Goal: Task Accomplishment & Management: Manage account settings

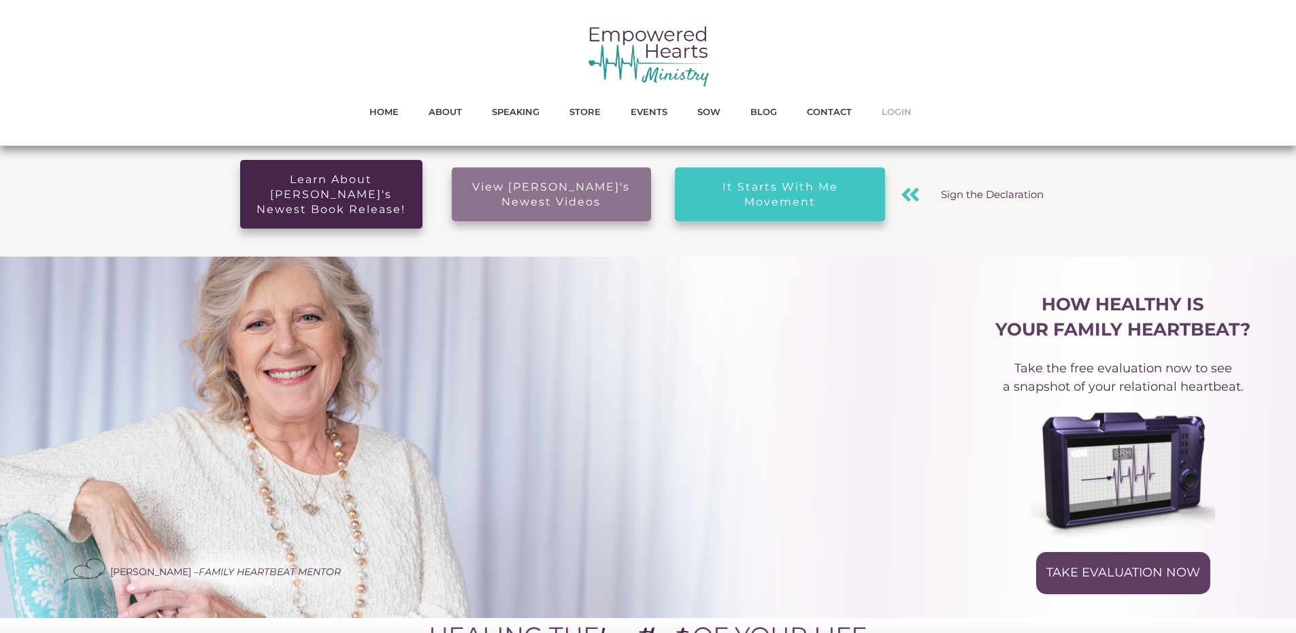
click at [889, 114] on span "LOGIN" at bounding box center [897, 112] width 30 height 18
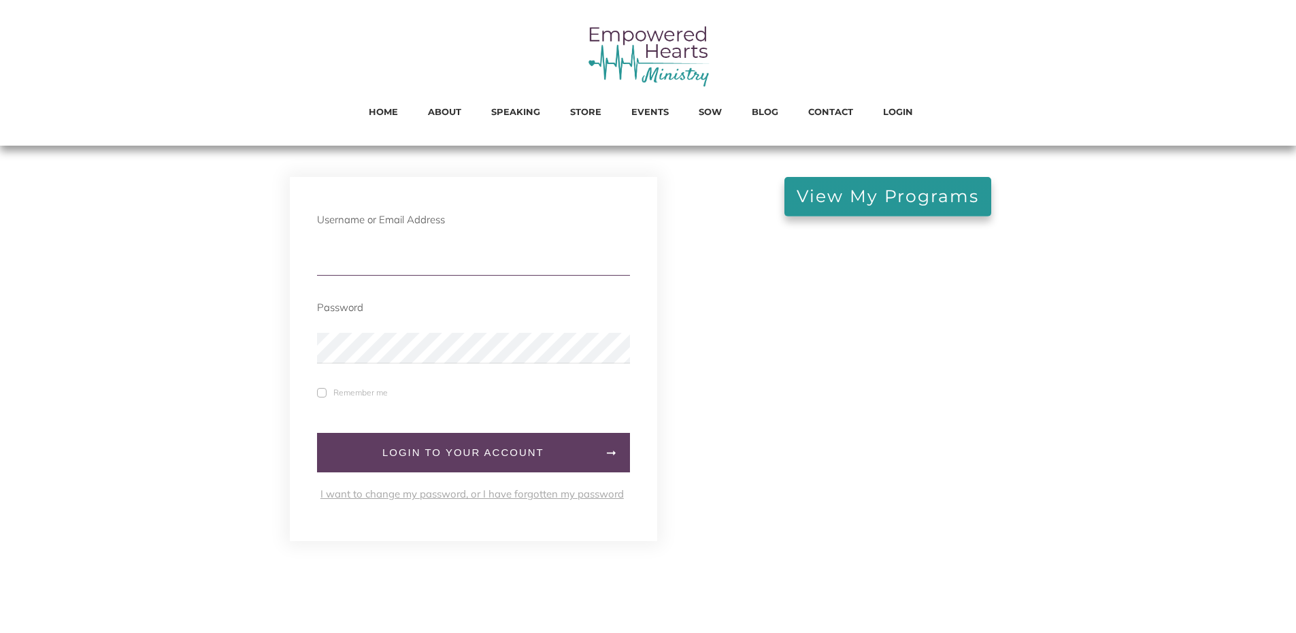
click at [387, 251] on input "text" at bounding box center [473, 260] width 313 height 31
type input "[EMAIL_ADDRESS][DOMAIN_NAME]"
click at [325, 394] on span at bounding box center [322, 393] width 10 height 10
click at [0, 0] on input "Remember me" at bounding box center [0, 0] width 0 height 0
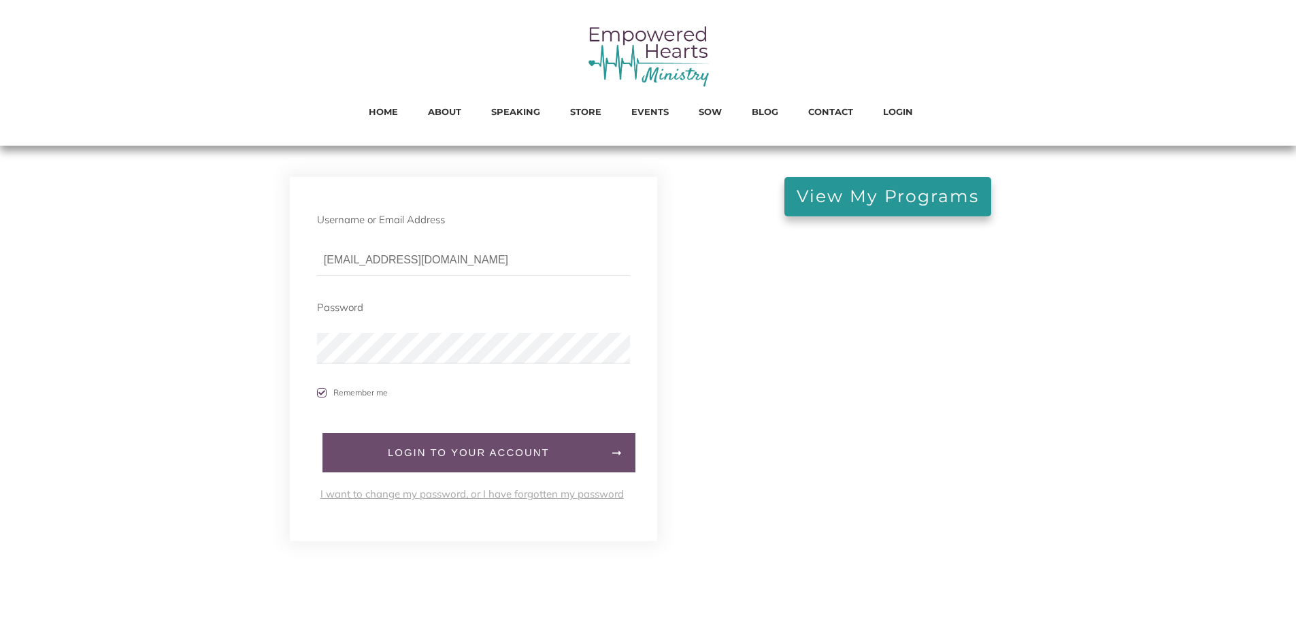
click at [397, 446] on span "LogIn to your account" at bounding box center [468, 452] width 265 height 12
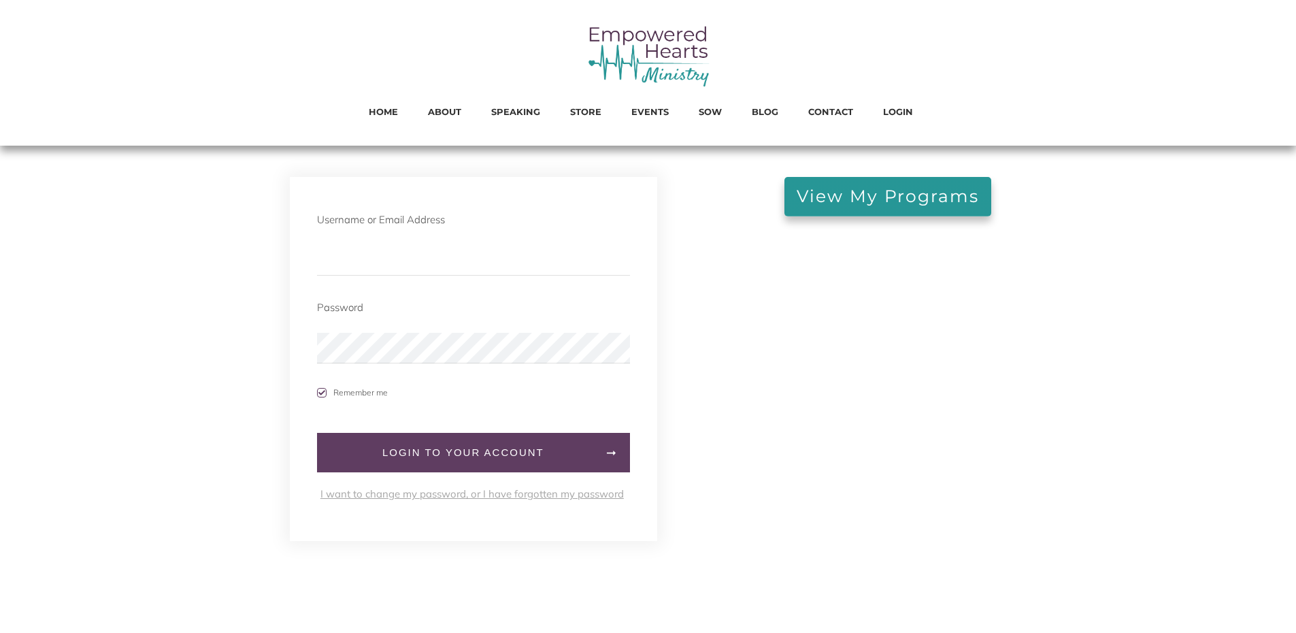
click at [754, 379] on div at bounding box center [888, 389] width 310 height 24
click at [357, 265] on input "text" at bounding box center [473, 260] width 313 height 31
type input "[EMAIL_ADDRESS][DOMAIN_NAME]"
click at [444, 495] on link "I want to change my password, or I have forgotten my password" at bounding box center [471, 493] width 303 height 13
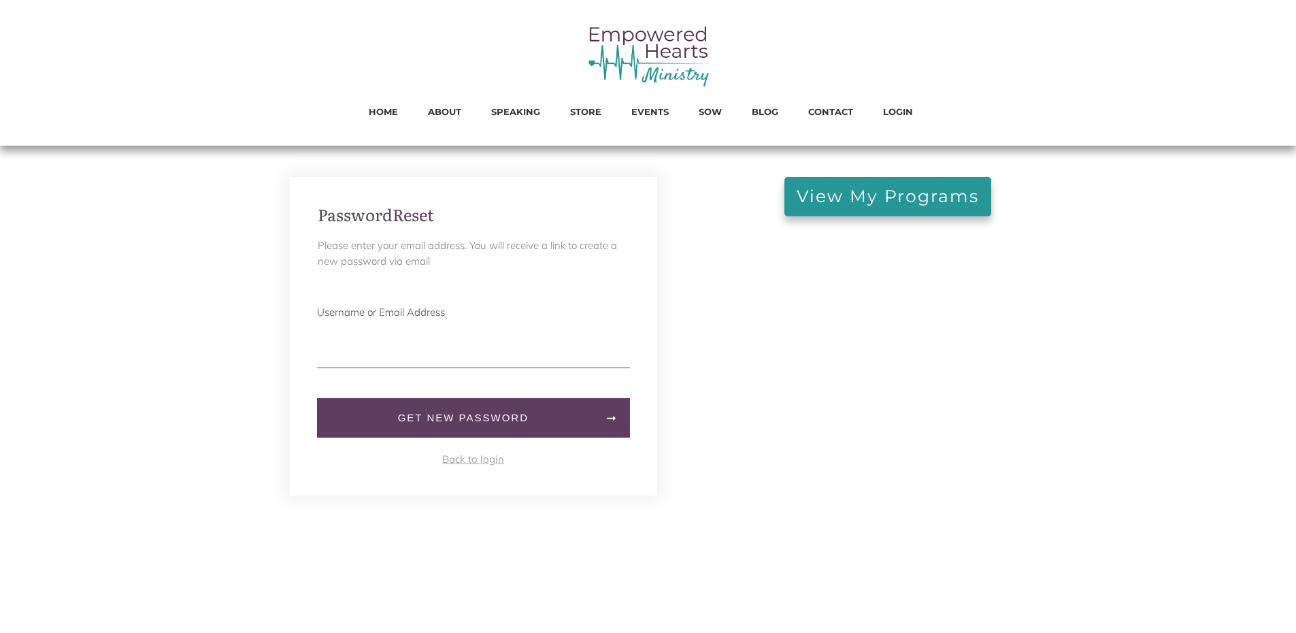
click at [388, 355] on input "text" at bounding box center [473, 352] width 313 height 31
type input "[EMAIL_ADDRESS][DOMAIN_NAME]"
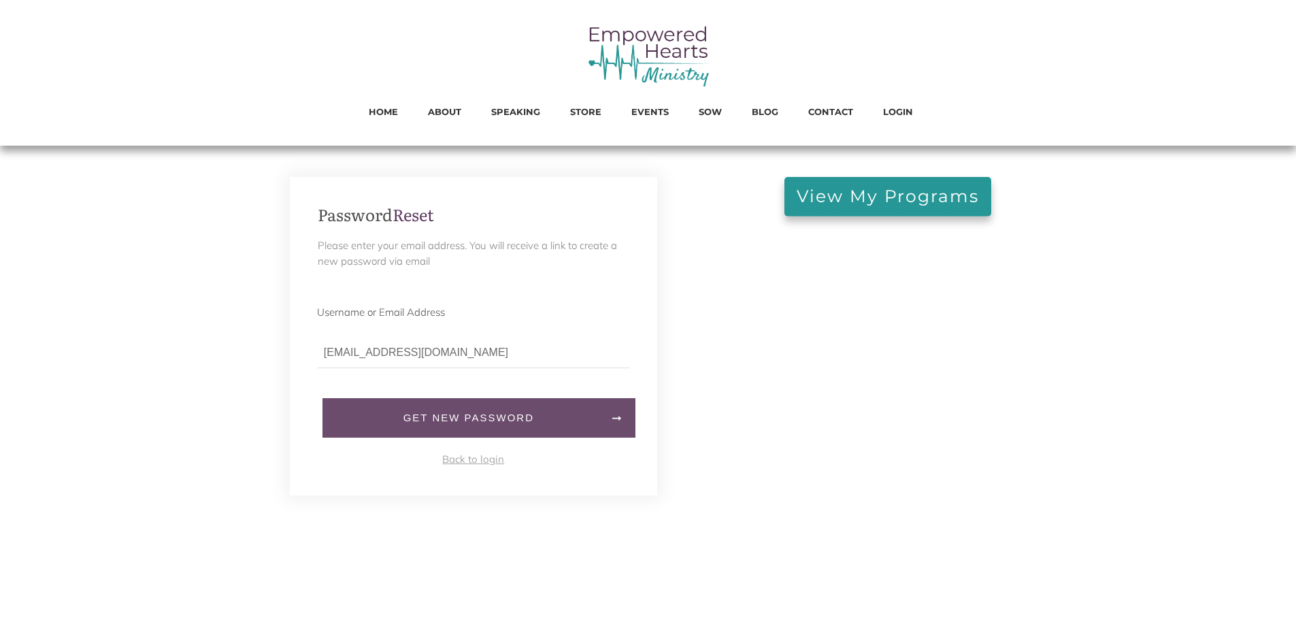
click at [443, 424] on span "Get New Password" at bounding box center [468, 418] width 265 height 12
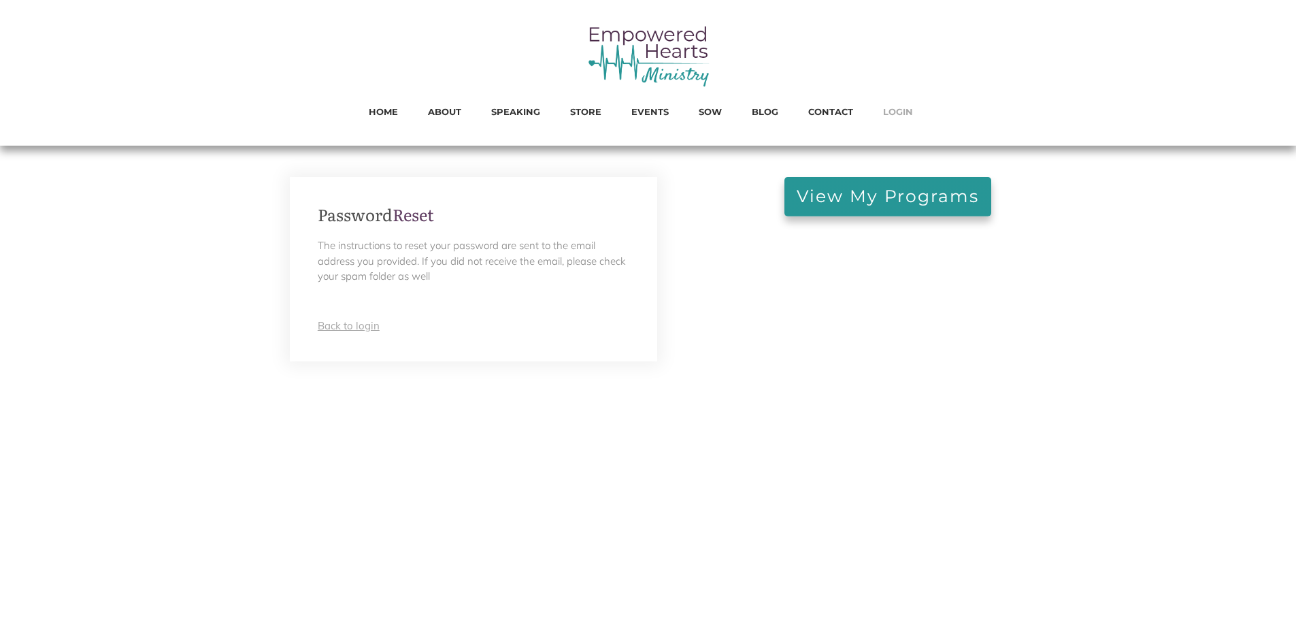
click at [897, 112] on span "LOGIN" at bounding box center [898, 112] width 30 height 18
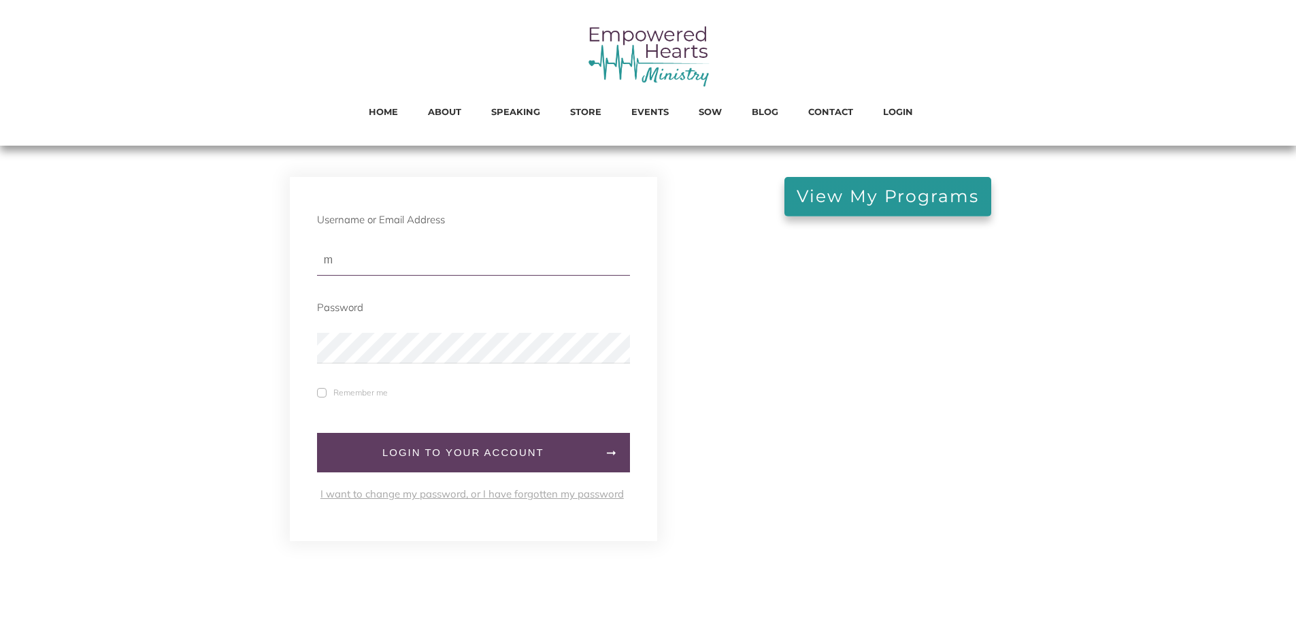
type input "[EMAIL_ADDRESS][DOMAIN_NAME]"
click at [314, 391] on div "Remember me" at bounding box center [465, 392] width 330 height 12
click at [320, 396] on span at bounding box center [322, 393] width 10 height 10
click at [0, 0] on input "Remember me" at bounding box center [0, 0] width 0 height 0
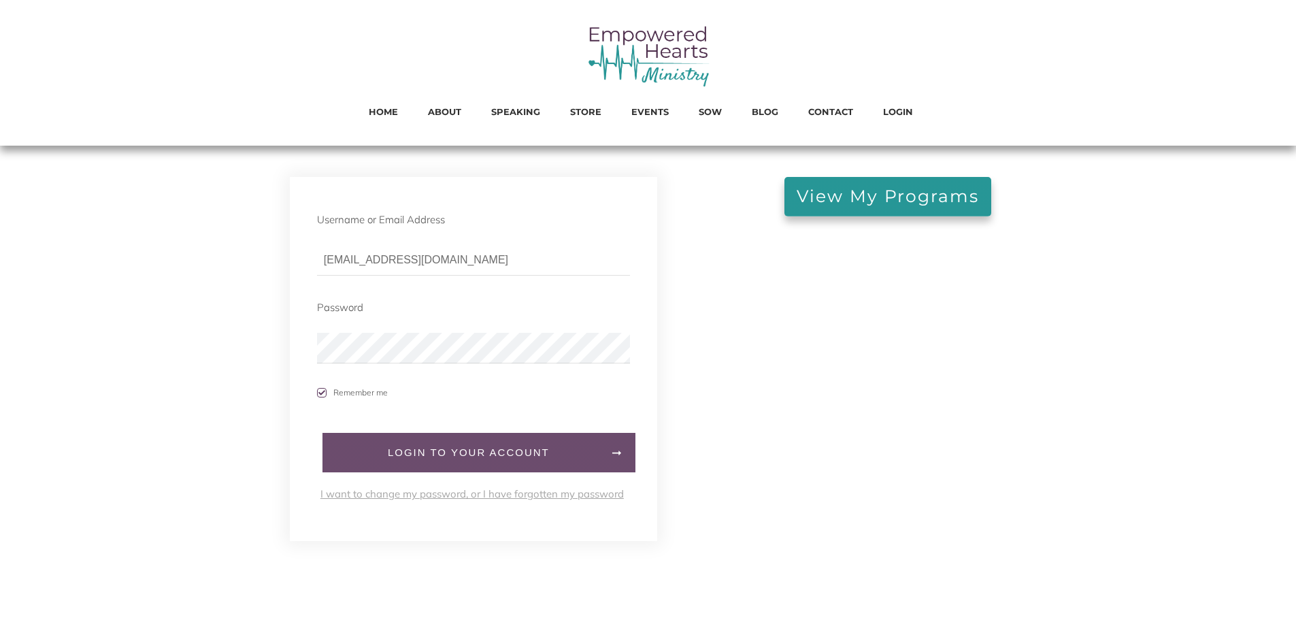
click at [387, 452] on span "LogIn to your account" at bounding box center [468, 452] width 265 height 12
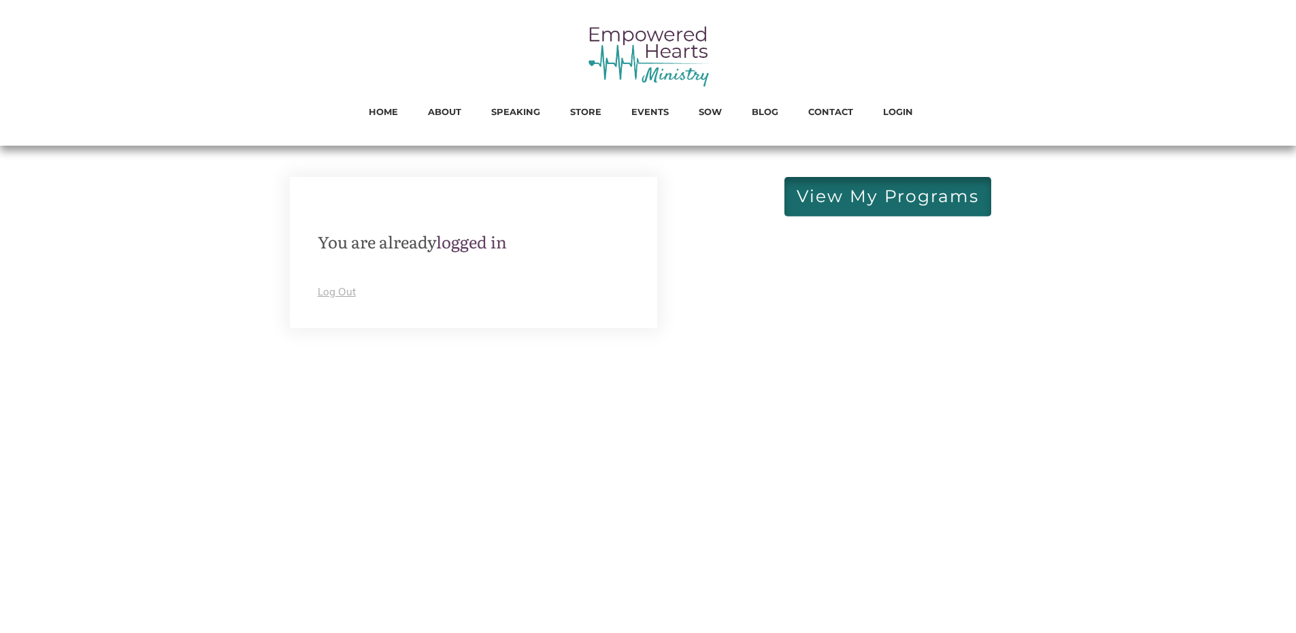
click at [882, 198] on span "View My Programs" at bounding box center [888, 196] width 182 height 15
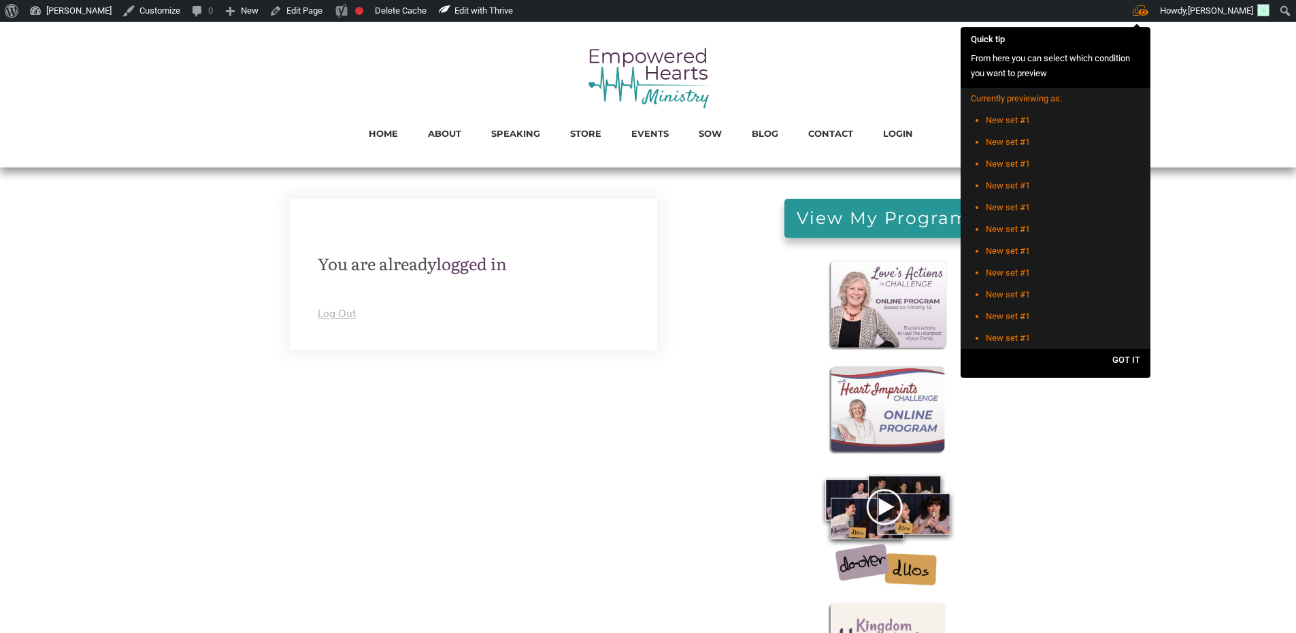
click at [85, 8] on link "Marilyn Howshall" at bounding box center [70, 11] width 93 height 22
click at [85, 8] on link "[PERSON_NAME]" at bounding box center [70, 11] width 93 height 22
click at [62, 31] on link "Dashboard" at bounding box center [78, 35] width 109 height 18
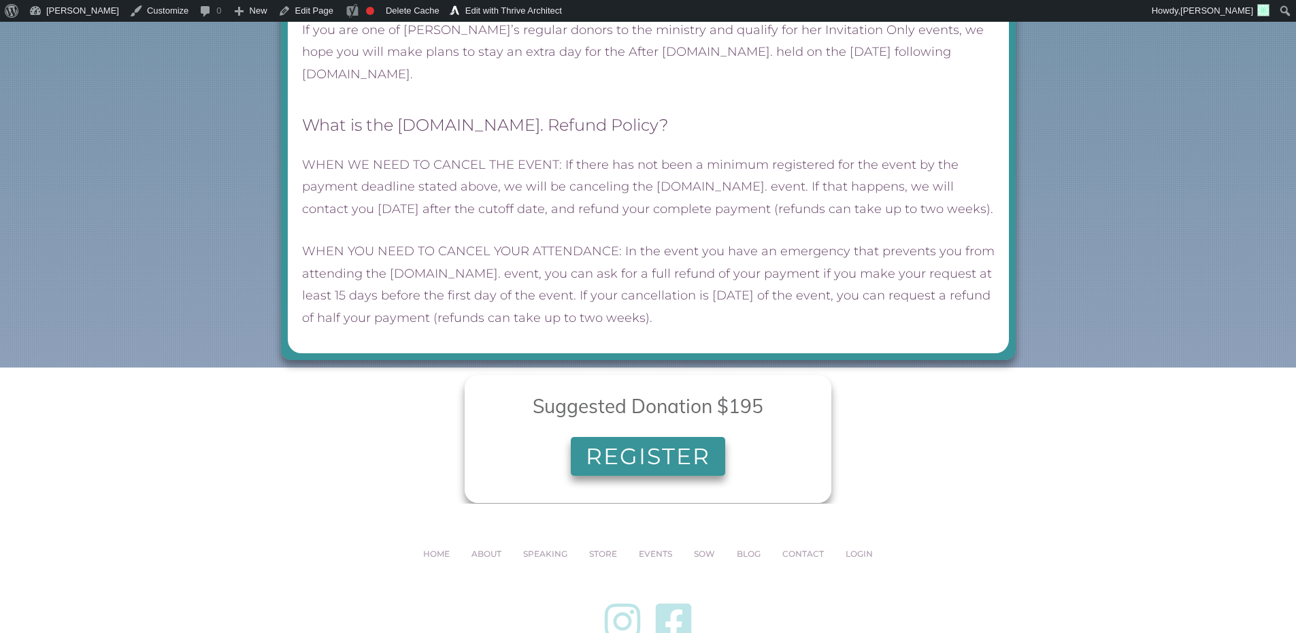
scroll to position [2345, 0]
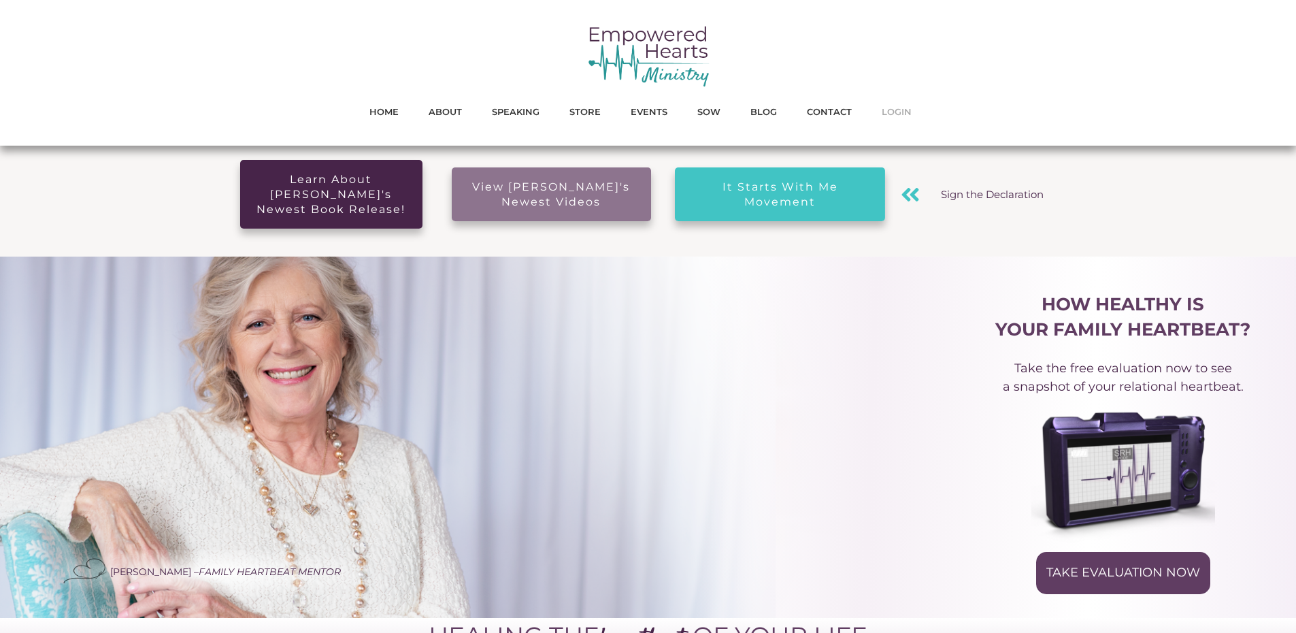
click at [897, 110] on span "LOGIN" at bounding box center [897, 112] width 30 height 18
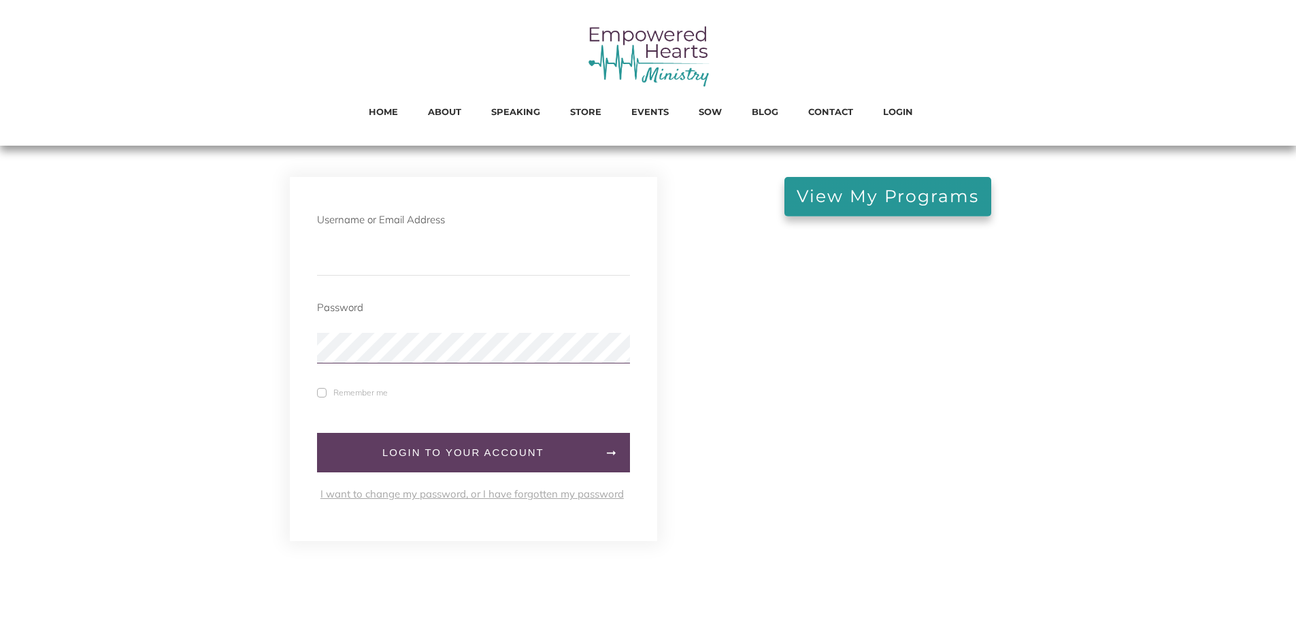
type input "[EMAIL_ADDRESS][DOMAIN_NAME]"
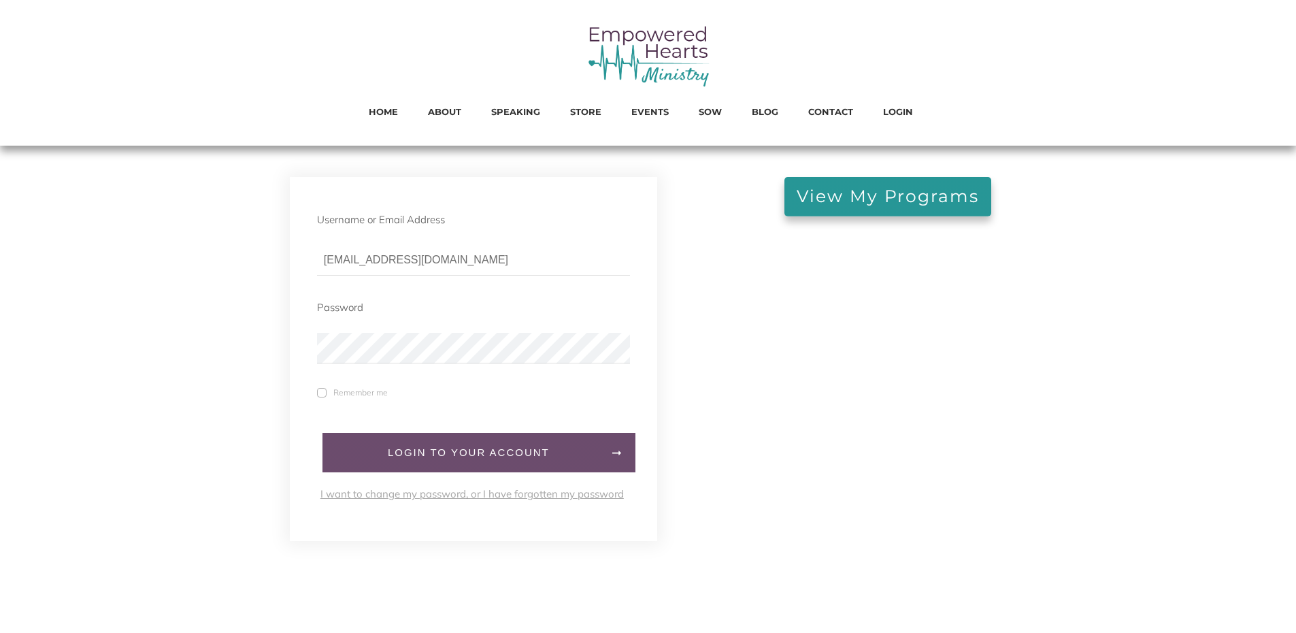
click at [360, 452] on span "LogIn to your account" at bounding box center [468, 452] width 265 height 12
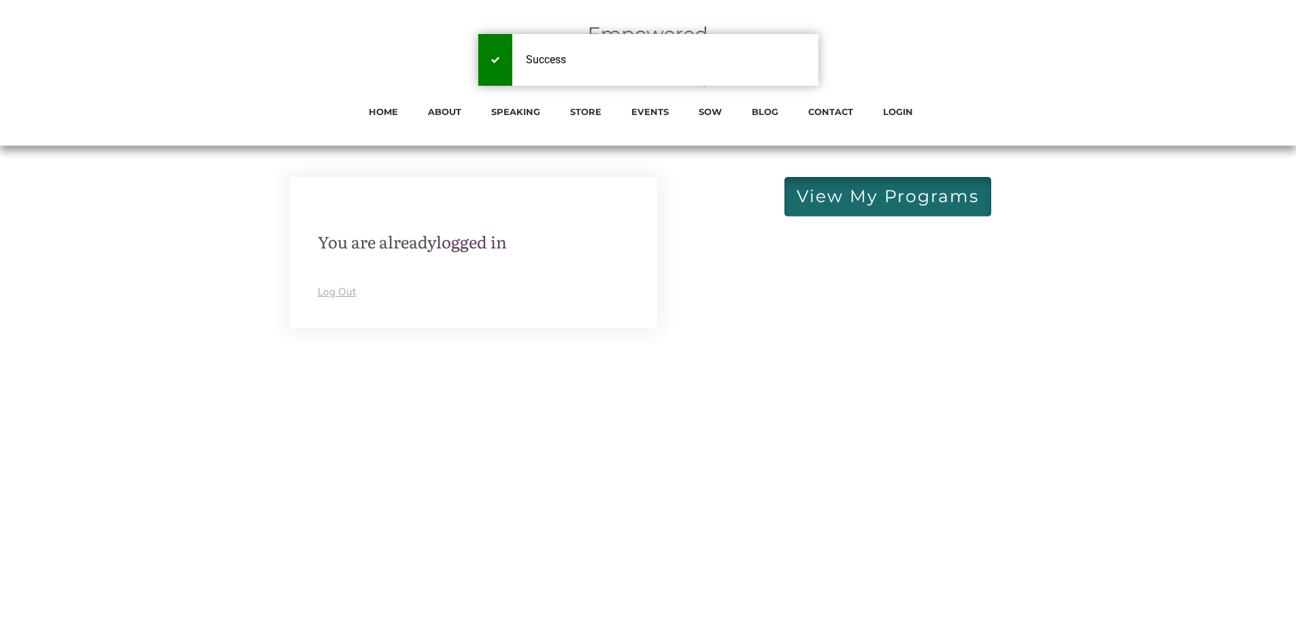
click at [854, 206] on link "View My Programs" at bounding box center [887, 196] width 207 height 39
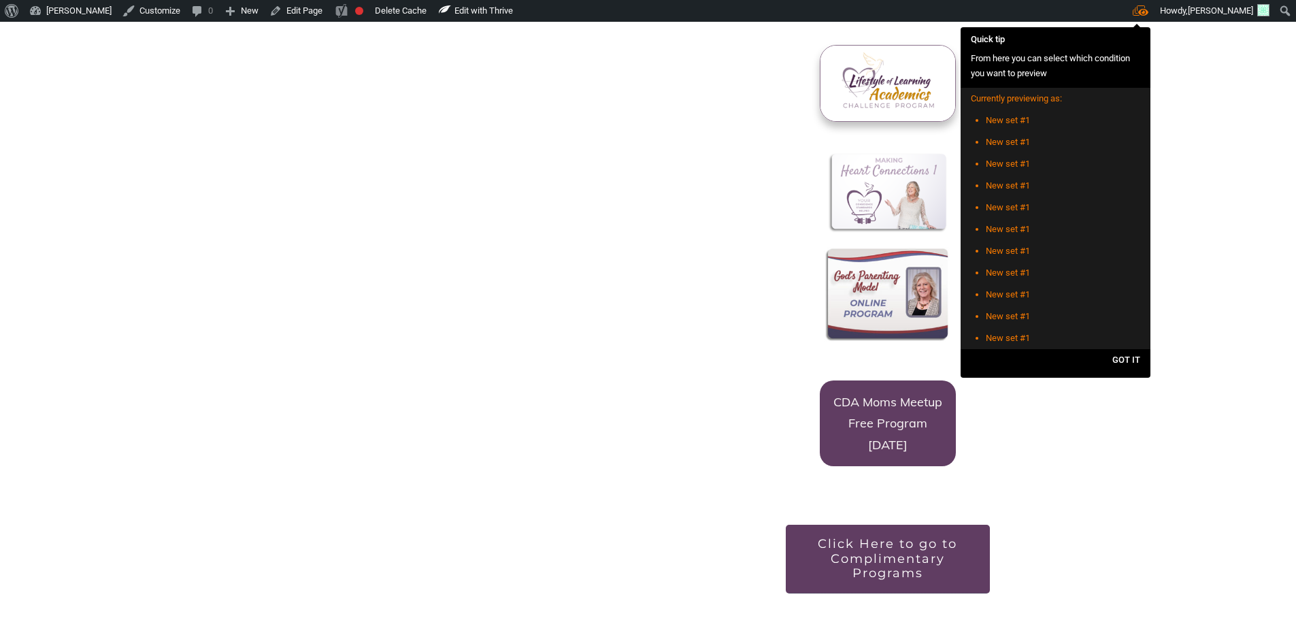
scroll to position [1157, 0]
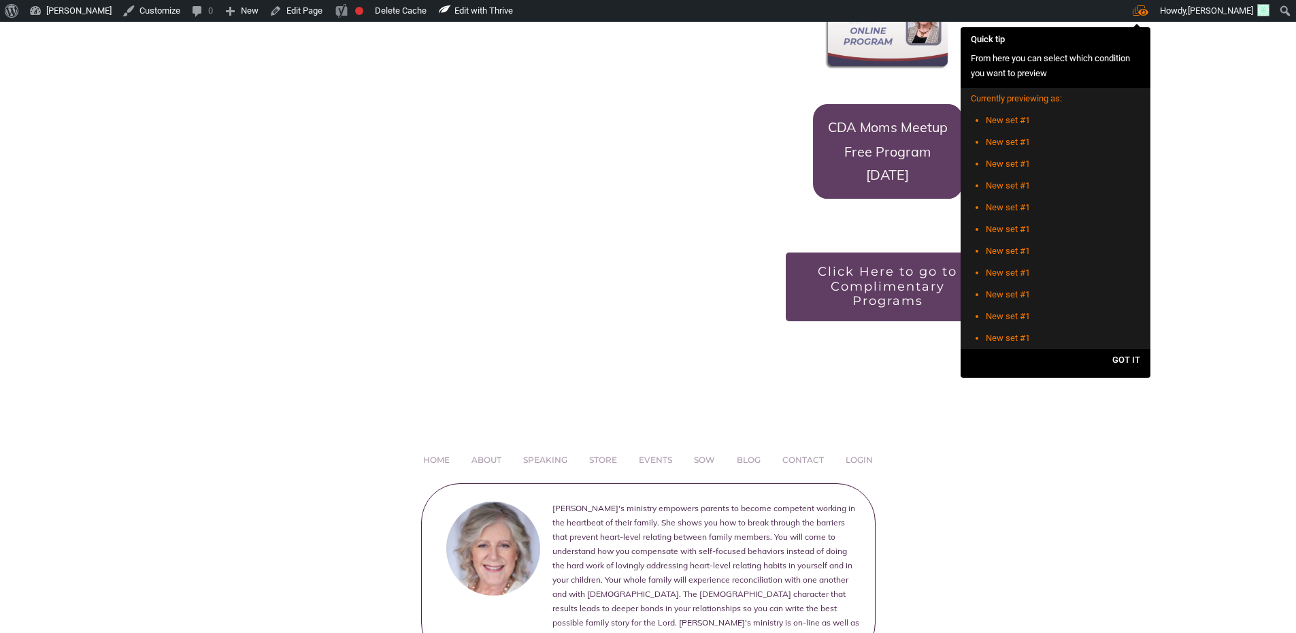
click at [880, 177] on p "CDA Moms Meetup Free Program [DATE]" at bounding box center [888, 150] width 148 height 93
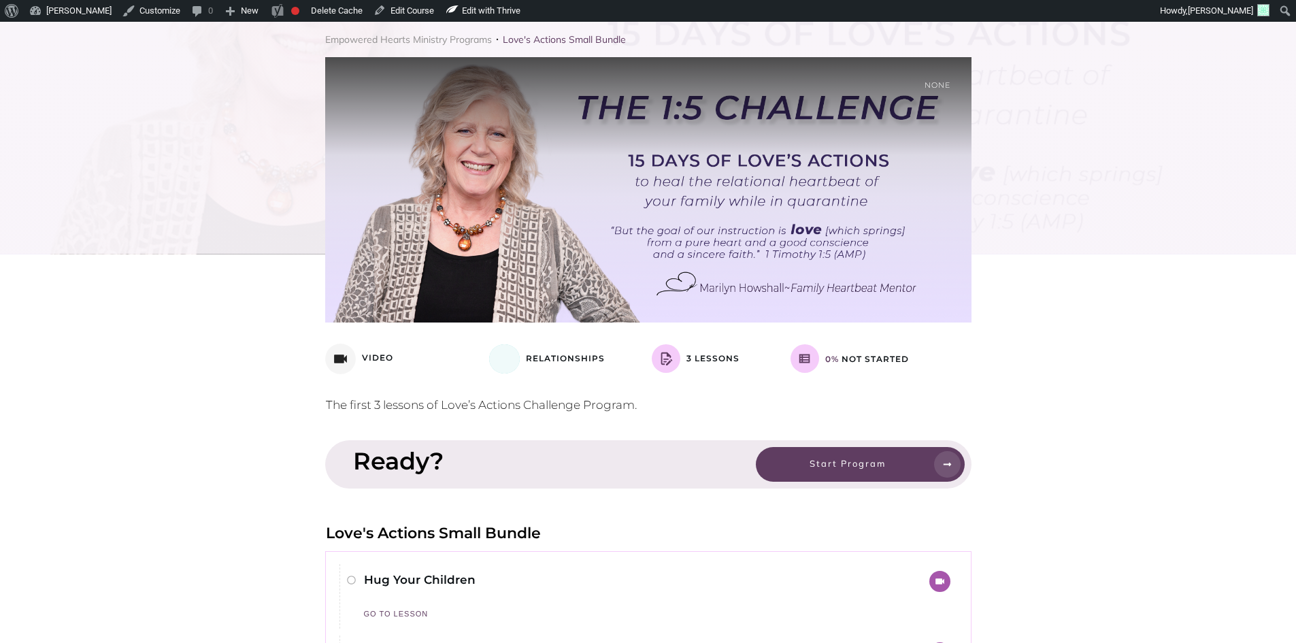
scroll to position [68, 0]
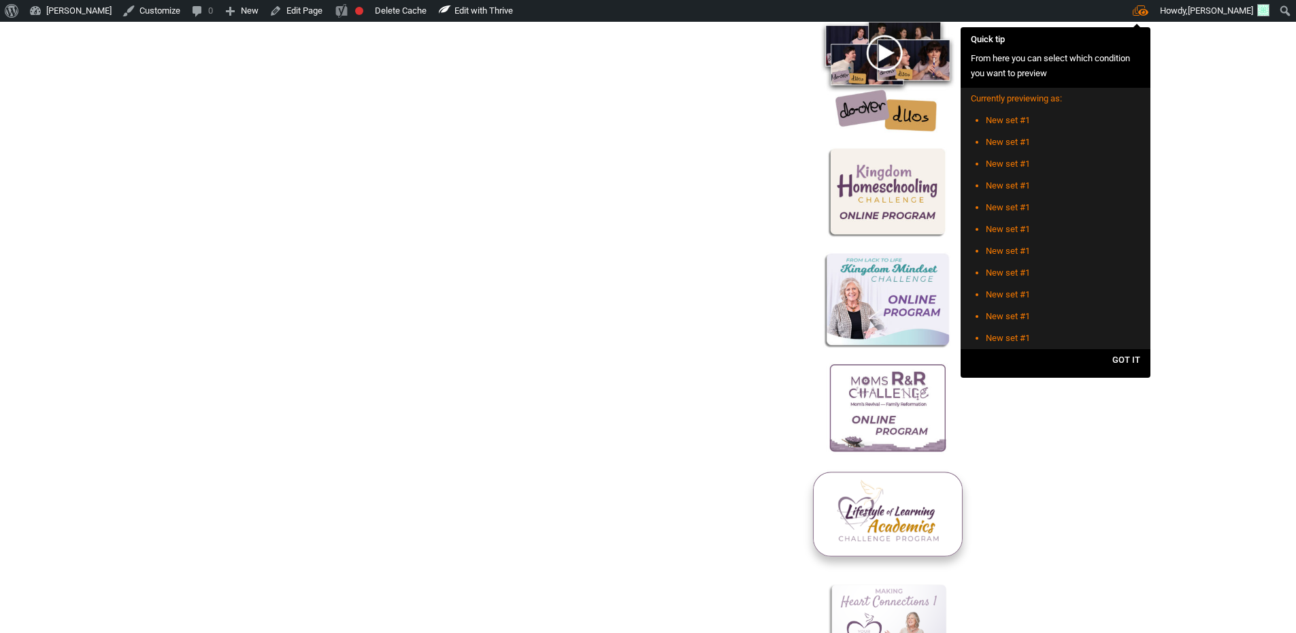
scroll to position [408, 0]
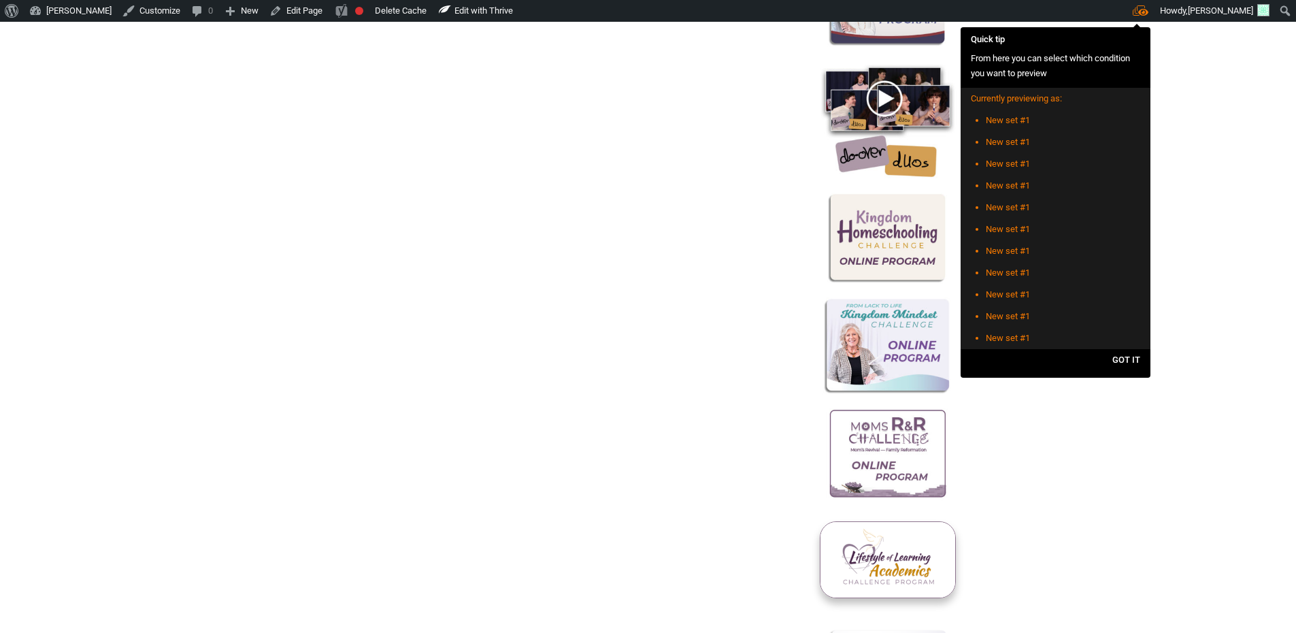
click at [1125, 363] on button "GOT IT" at bounding box center [1126, 360] width 48 height 22
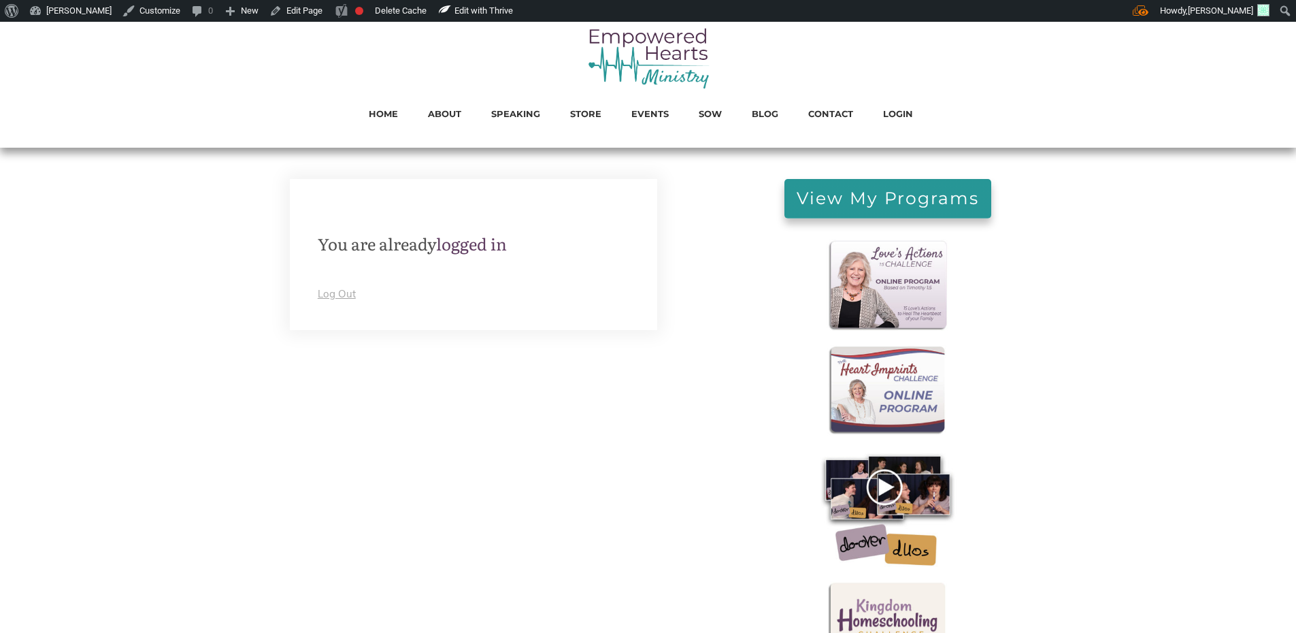
scroll to position [0, 0]
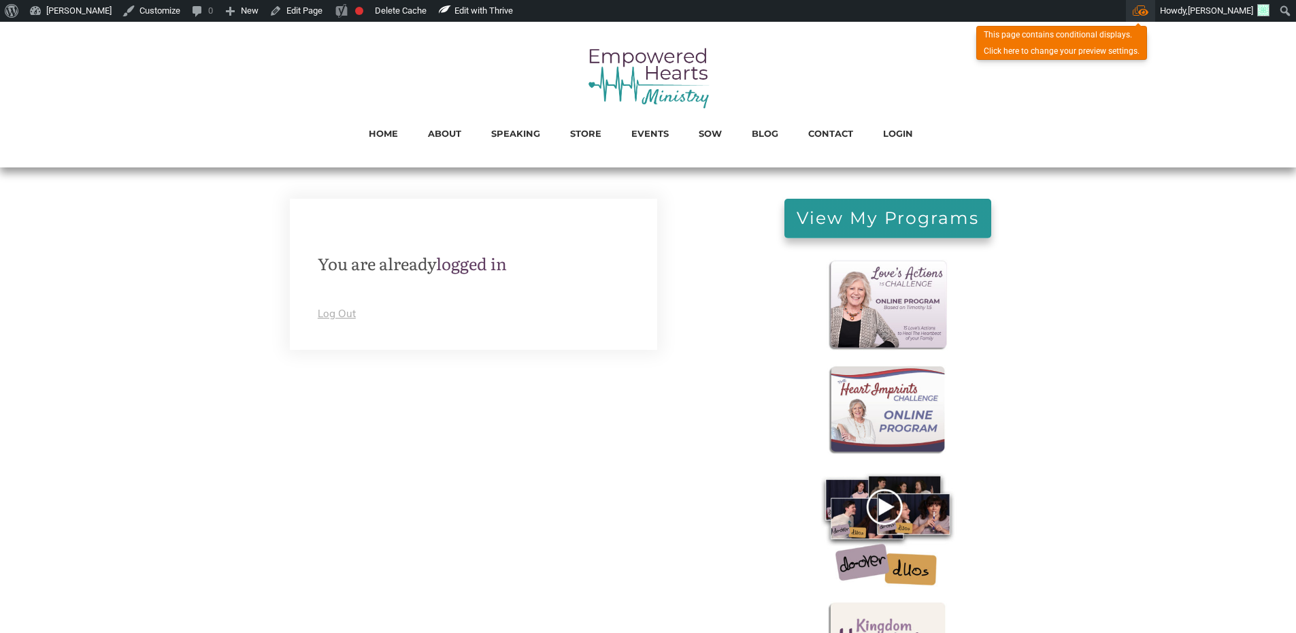
click at [1133, 10] on span "Toolbar" at bounding box center [1141, 10] width 16 height 10
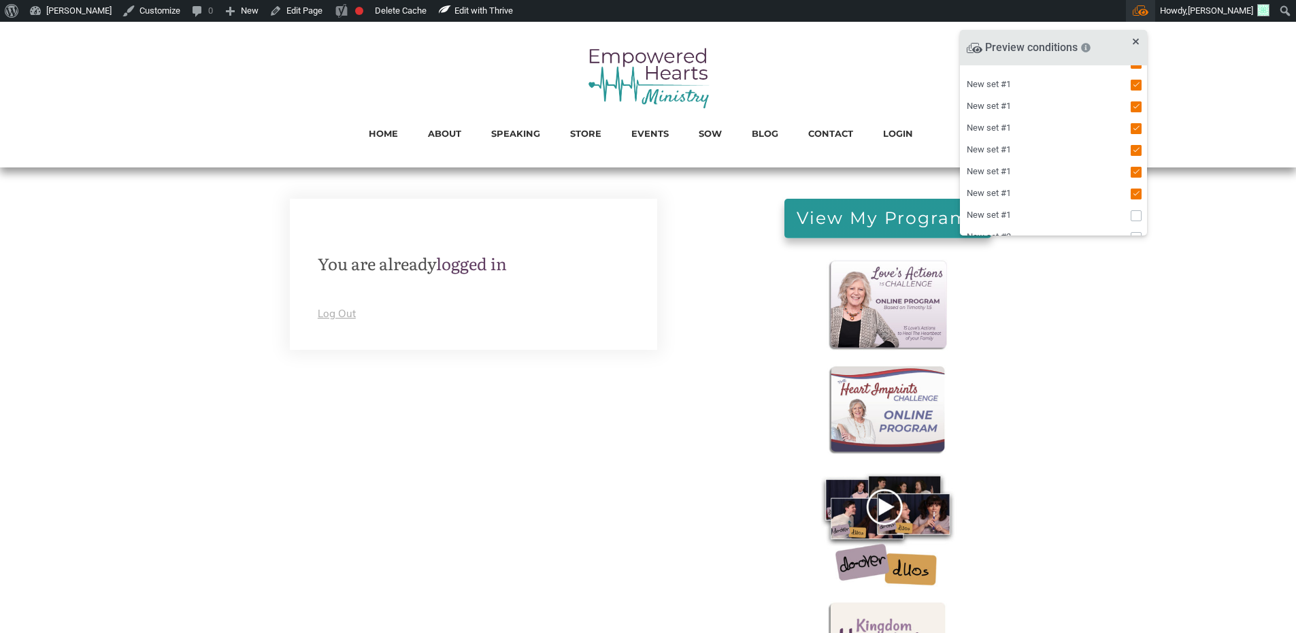
scroll to position [159, 0]
click at [1135, 36] on div "Preview conditions This page contains conditional displays on some content . Yo…" at bounding box center [1053, 47] width 187 height 35
click at [1133, 38] on button "Toolbar" at bounding box center [1136, 42] width 10 height 10
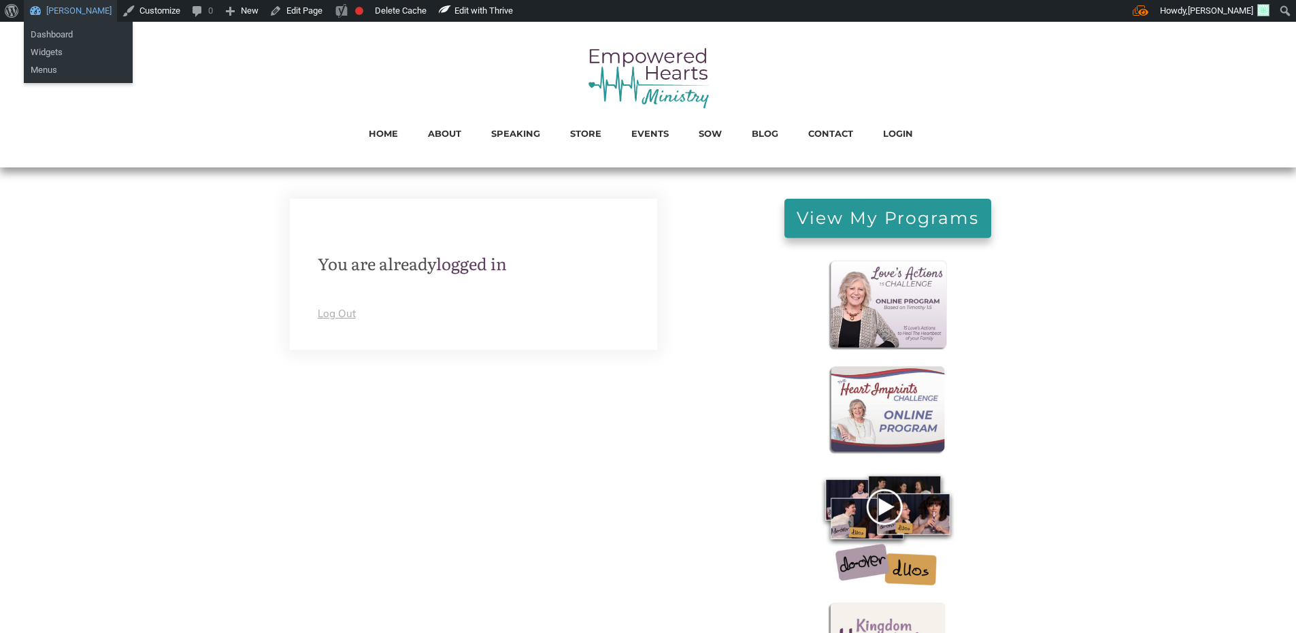
click at [72, 13] on link "[PERSON_NAME]" at bounding box center [70, 11] width 93 height 22
click at [59, 33] on link "Dashboard" at bounding box center [78, 35] width 109 height 18
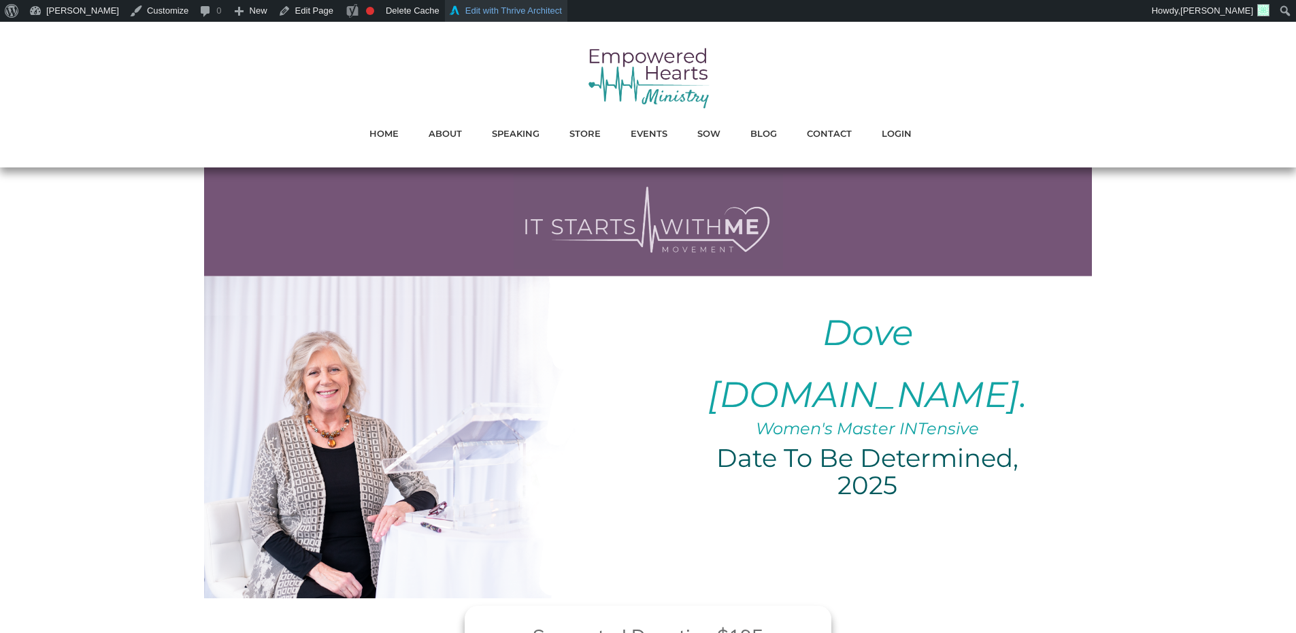
click at [484, 8] on link "Edit with Thrive Architect" at bounding box center [506, 11] width 122 height 22
click at [303, 14] on link "Edit Page" at bounding box center [306, 11] width 66 height 22
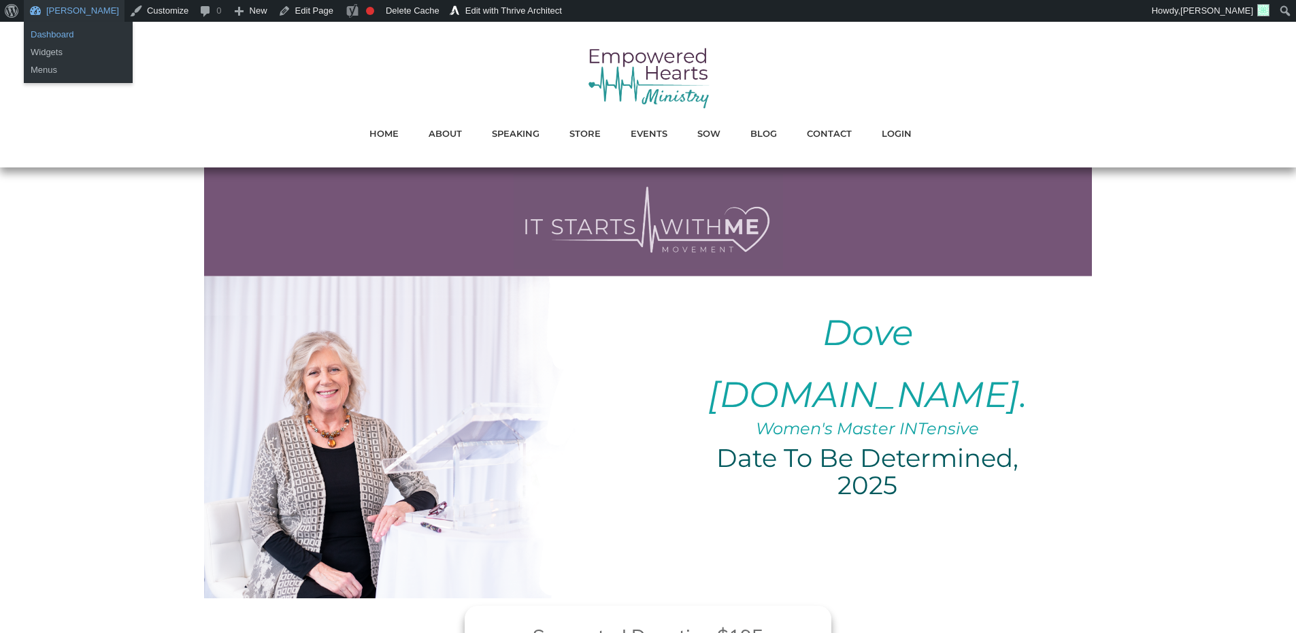
click at [67, 31] on link "Dashboard" at bounding box center [78, 35] width 109 height 18
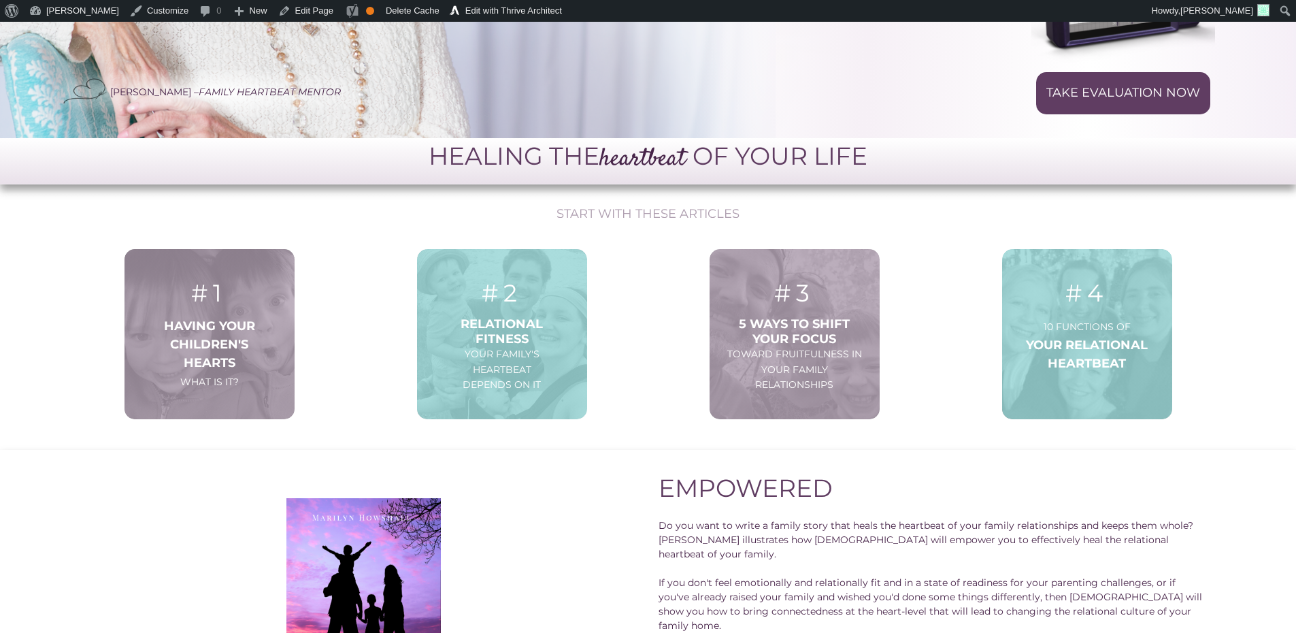
scroll to position [544, 0]
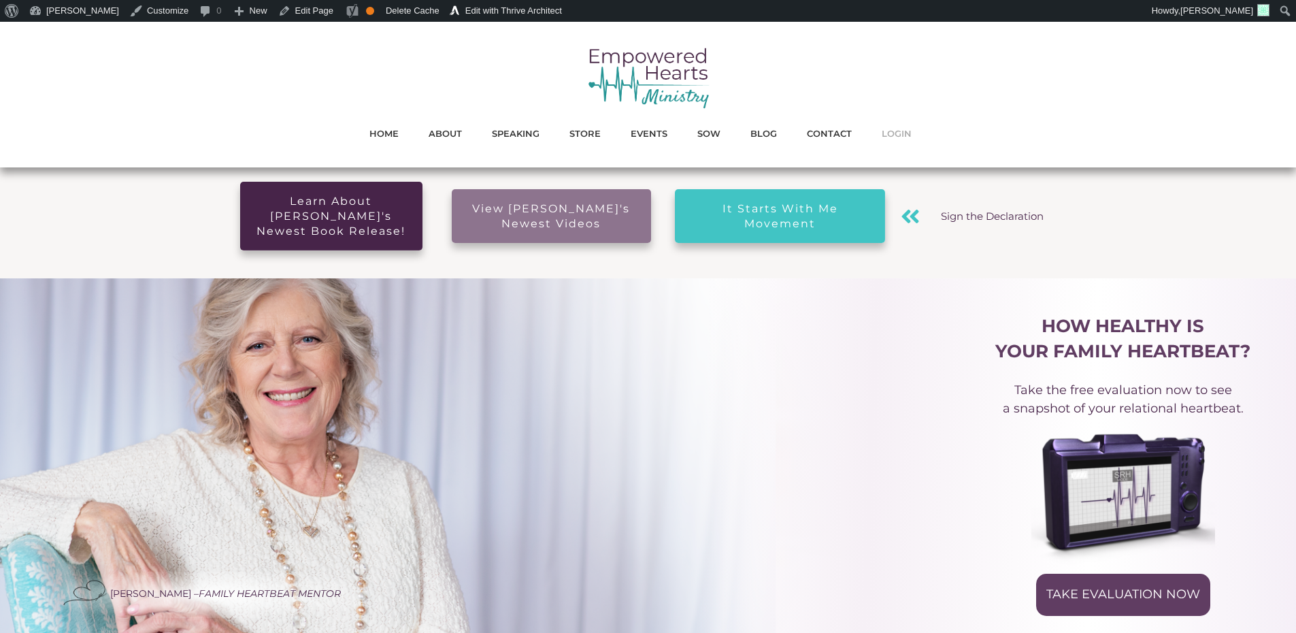
click at [900, 134] on span "LOGIN" at bounding box center [897, 134] width 30 height 18
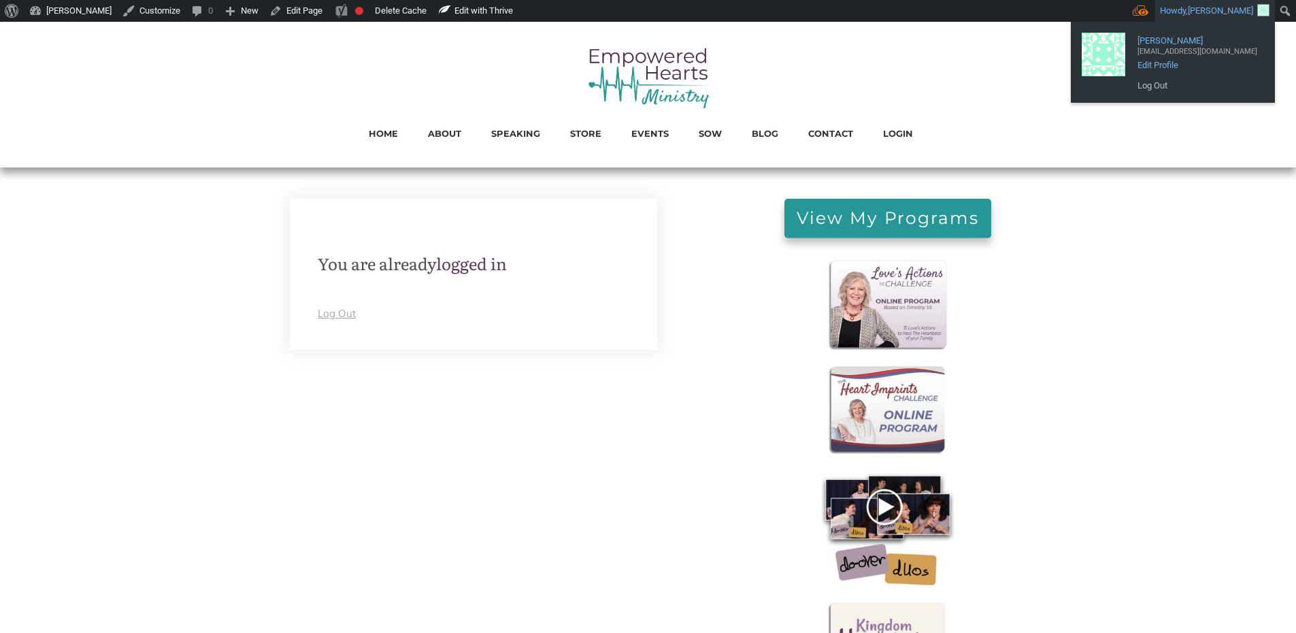
click at [1183, 65] on span "Edit Profile" at bounding box center [1198, 60] width 120 height 12
